Goal: Task Accomplishment & Management: Use online tool/utility

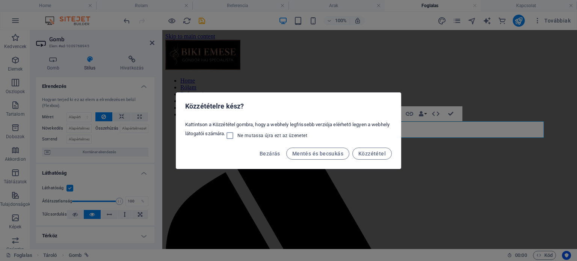
click at [272, 145] on div "Bezárás Mentés és becsukás Közzététel" at bounding box center [288, 156] width 225 height 26
click at [274, 153] on span "Bezárás" at bounding box center [270, 154] width 21 height 6
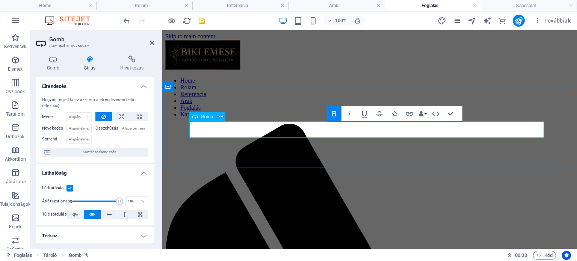
click at [336, 114] on icon "button" at bounding box center [334, 113] width 4 height 5
click at [336, 114] on icon "button" at bounding box center [334, 113] width 9 height 9
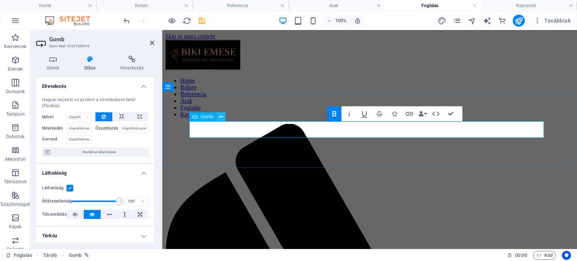
click at [221, 115] on icon at bounding box center [221, 117] width 4 height 8
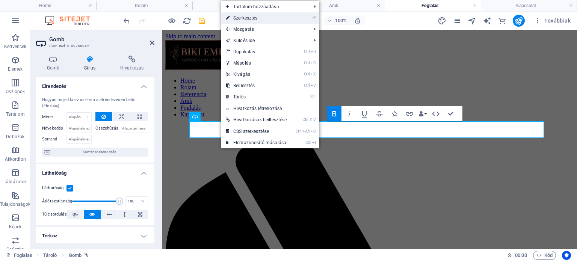
click at [255, 18] on link "⏎ Szerkesztés" at bounding box center [256, 17] width 70 height 11
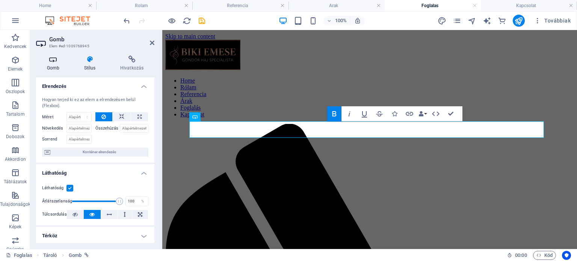
click at [52, 59] on icon at bounding box center [53, 60] width 34 height 8
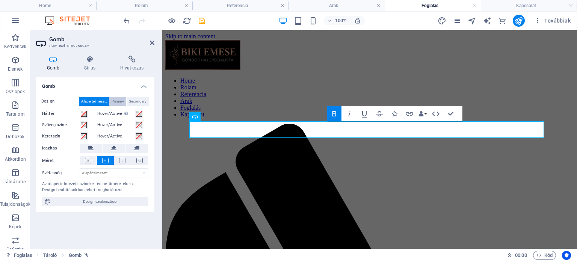
click at [116, 101] on span "Primary" at bounding box center [118, 101] width 12 height 9
click at [104, 100] on span "Alapértelmezett" at bounding box center [94, 101] width 26 height 9
click at [120, 160] on icon at bounding box center [122, 161] width 6 height 6
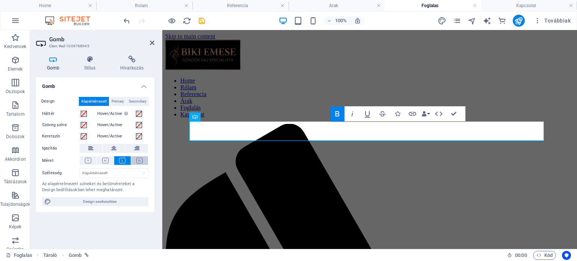
click at [141, 158] on icon at bounding box center [139, 161] width 6 height 6
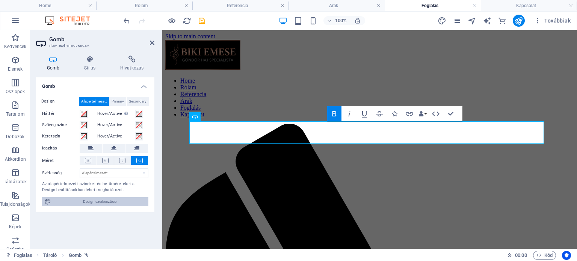
click at [119, 202] on span "Design szerkesztése" at bounding box center [99, 201] width 93 height 9
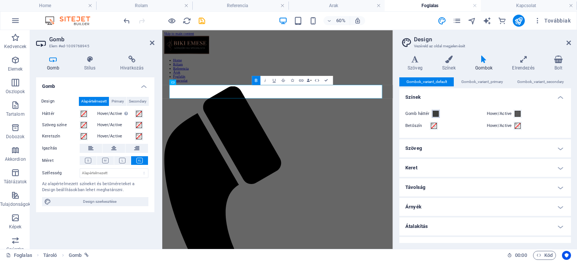
click at [433, 113] on span at bounding box center [436, 114] width 6 height 6
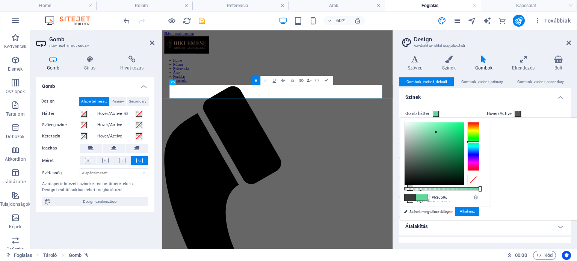
click at [464, 132] on div at bounding box center [434, 154] width 59 height 62
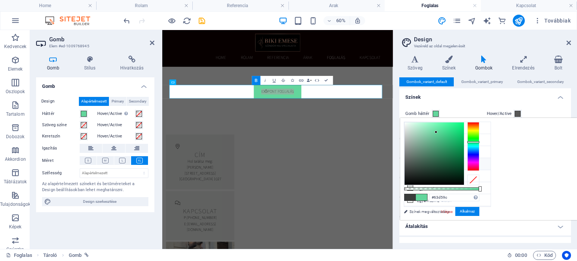
click at [420, 161] on li "Betűszín #000000" at bounding box center [447, 164] width 86 height 12
type input "#000000"
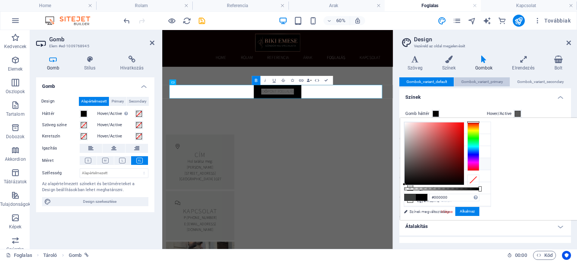
click at [486, 80] on span "Gombok_variant_primary" at bounding box center [483, 81] width 42 height 9
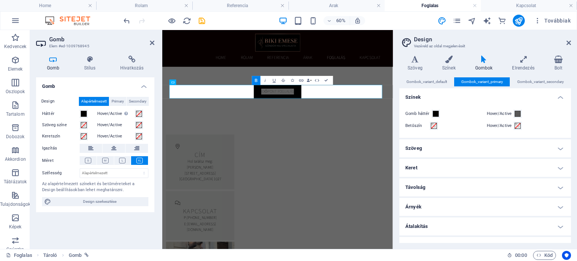
click at [422, 150] on h4 "Szöveg" at bounding box center [486, 148] width 172 height 18
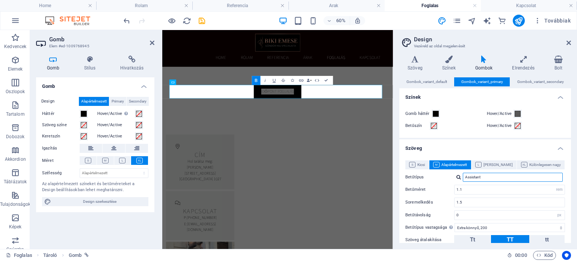
click at [488, 177] on input "Assistant" at bounding box center [513, 177] width 100 height 9
type input "A"
type input "t"
type input "i"
type input "t"
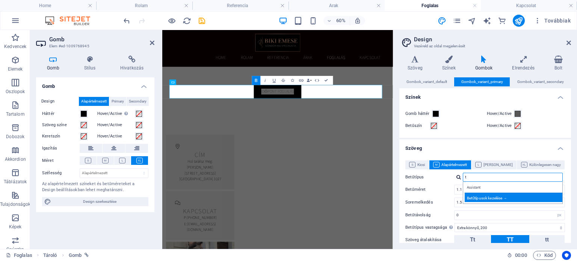
type input "t"
click at [484, 200] on div "Betűtípusok kezelése →" at bounding box center [514, 197] width 99 height 9
select select "popularity"
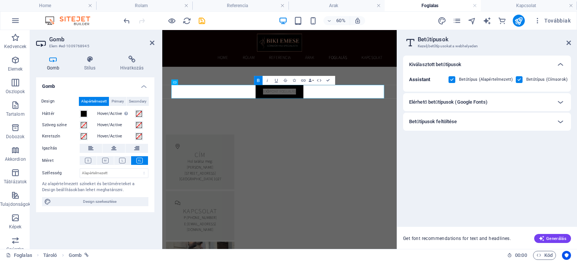
click at [487, 101] on h6 "Elérhető betűtípusok (Google Fonts)" at bounding box center [448, 102] width 79 height 9
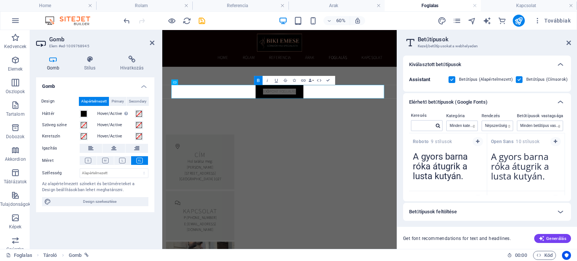
click at [431, 212] on h6 "Betűtípusok feltöltése" at bounding box center [433, 211] width 48 height 9
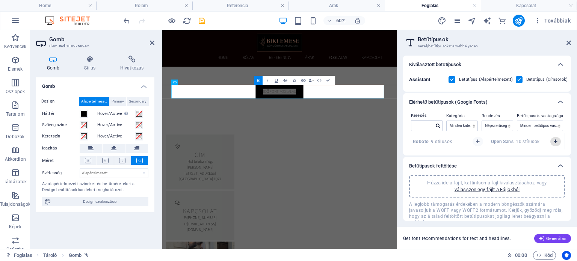
click at [555, 141] on icon "button" at bounding box center [555, 141] width 3 height 5
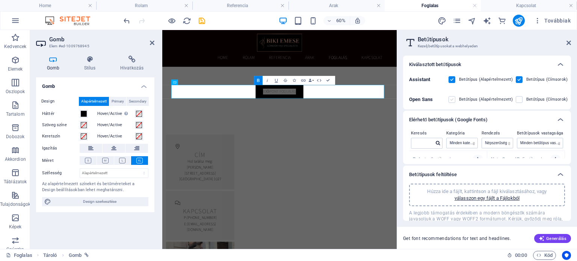
click at [453, 99] on label at bounding box center [452, 99] width 7 height 7
click at [0, 0] on Sans "checkbox" at bounding box center [0, 0] width 0 height 0
click at [517, 99] on label at bounding box center [519, 99] width 7 height 7
click at [0, 0] on Sans "checkbox" at bounding box center [0, 0] width 0 height 0
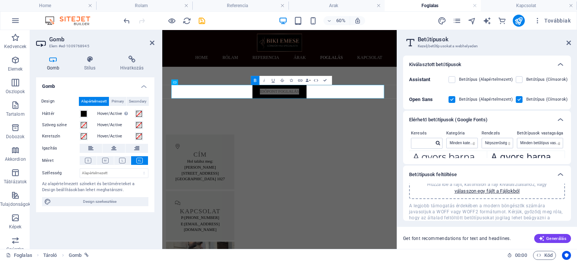
scroll to position [13, 0]
click at [569, 42] on icon at bounding box center [569, 43] width 5 height 6
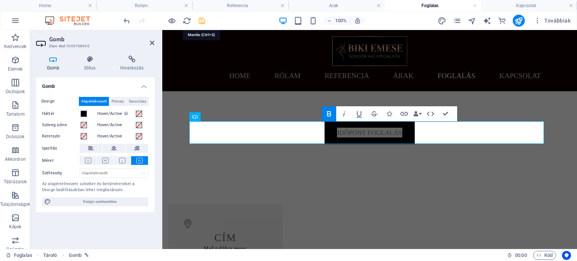
click at [204, 19] on icon "save" at bounding box center [202, 21] width 9 height 9
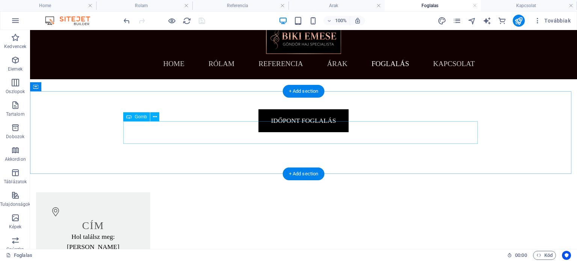
scroll to position [0, 0]
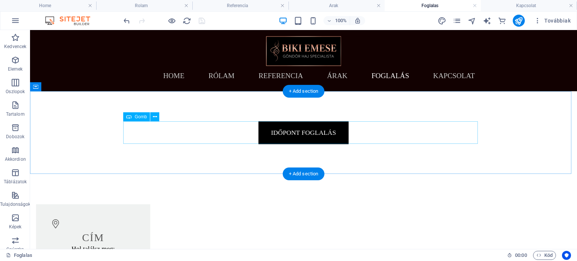
click at [306, 131] on div "időpont foglalás" at bounding box center [303, 132] width 355 height 23
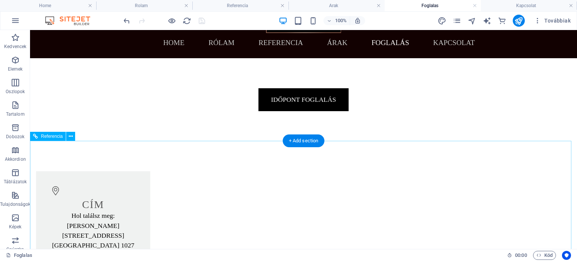
scroll to position [10, 0]
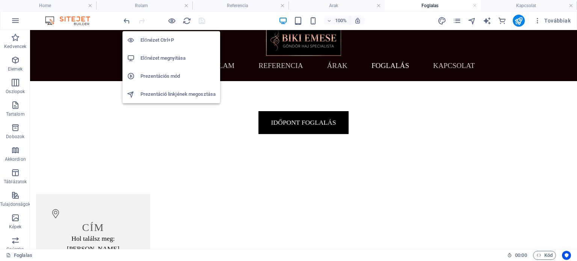
click at [171, 57] on h6 "Előnézet megnyitása" at bounding box center [178, 58] width 75 height 9
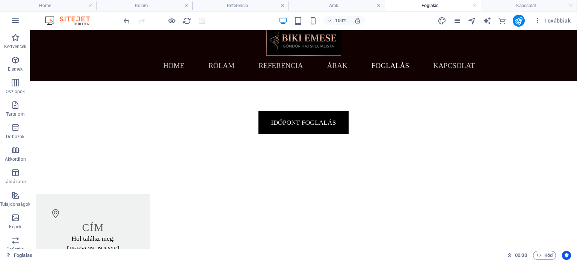
click at [201, 17] on div at bounding box center [164, 21] width 84 height 12
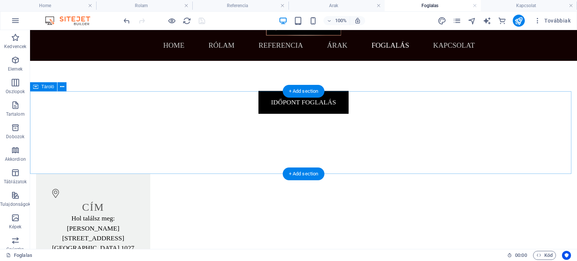
scroll to position [0, 0]
